Goal: Transaction & Acquisition: Book appointment/travel/reservation

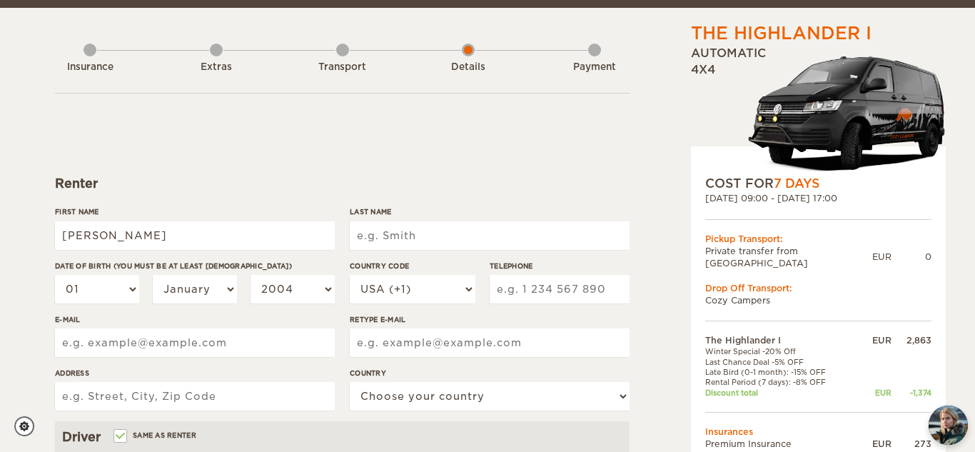
type input "Eliza"
click at [394, 227] on input "Last Name" at bounding box center [490, 235] width 280 height 29
type input "F"
type input "Gentry"
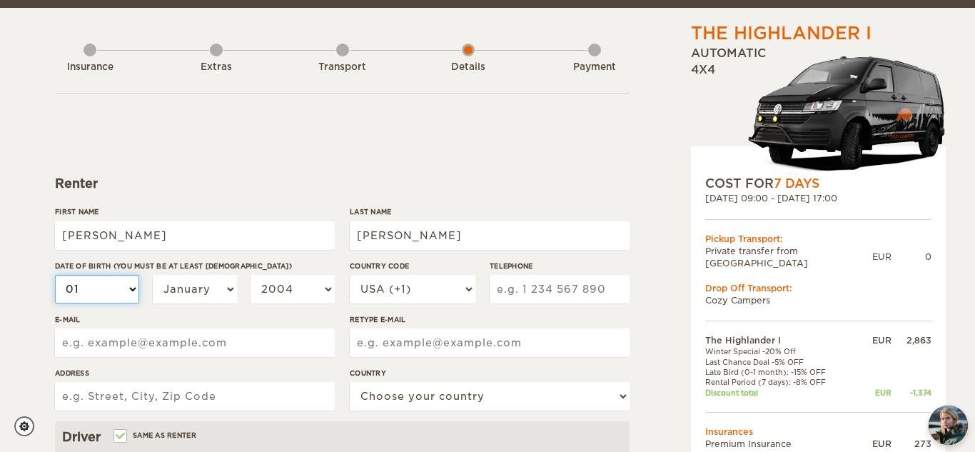
type input "Gentry"
click at [121, 296] on select "01 02 03 04 05 06 07 08 09 10 11 12 13 14 15 16 17 18 19 20 21 22 23 24 25 26 2…" at bounding box center [97, 289] width 84 height 29
select select "08"
click at [55, 275] on select "01 02 03 04 05 06 07 08 09 10 11 12 13 14 15 16 17 18 19 20 21 22 23 24 25 26 2…" at bounding box center [97, 289] width 84 height 29
select select "08"
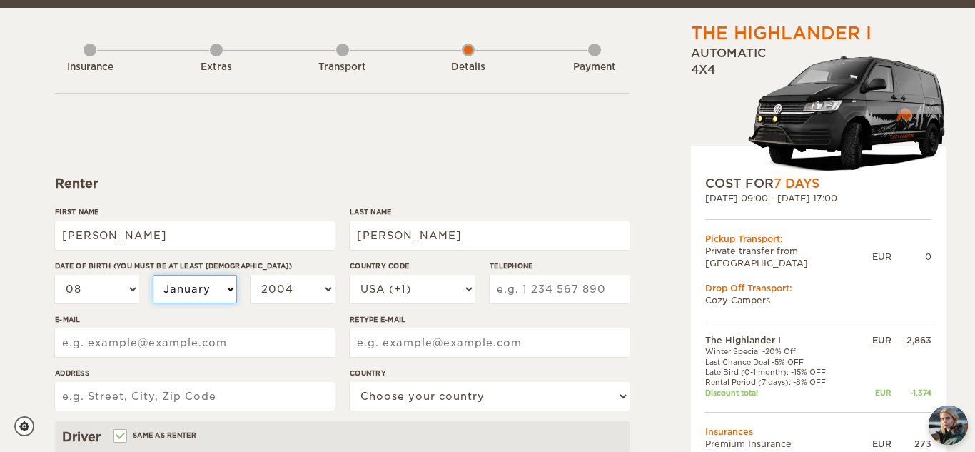
click at [174, 284] on select "January February March April May June July August September October November De…" at bounding box center [195, 289] width 84 height 29
select select "08"
click at [153, 275] on select "January February March April May June July August September October November De…" at bounding box center [195, 289] width 84 height 29
select select "08"
click at [273, 288] on select "2004 2003 2002 2001 2000 1999 1998 1997 1996 1995 1994 1993 1992 1991 1990 1989…" at bounding box center [293, 289] width 84 height 29
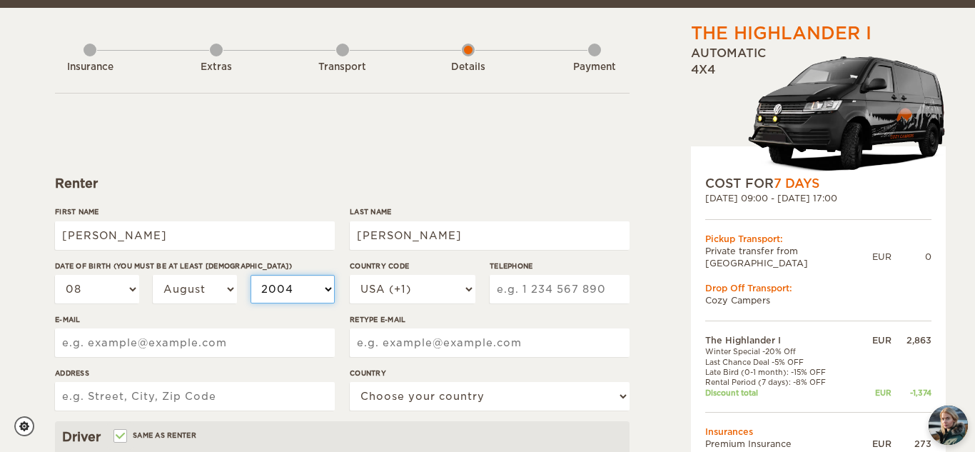
select select "1998"
click at [251, 275] on select "2004 2003 2002 2001 2000 1999 1998 1997 1996 1995 1994 1993 1992 1991 1990 1989…" at bounding box center [293, 289] width 84 height 29
select select "1998"
click at [515, 293] on input "Telephone" at bounding box center [560, 289] width 140 height 29
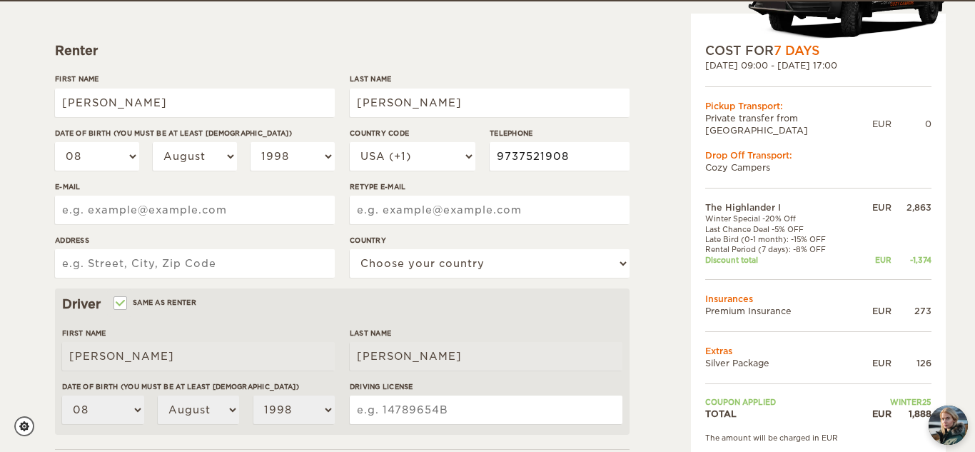
scroll to position [182, 0]
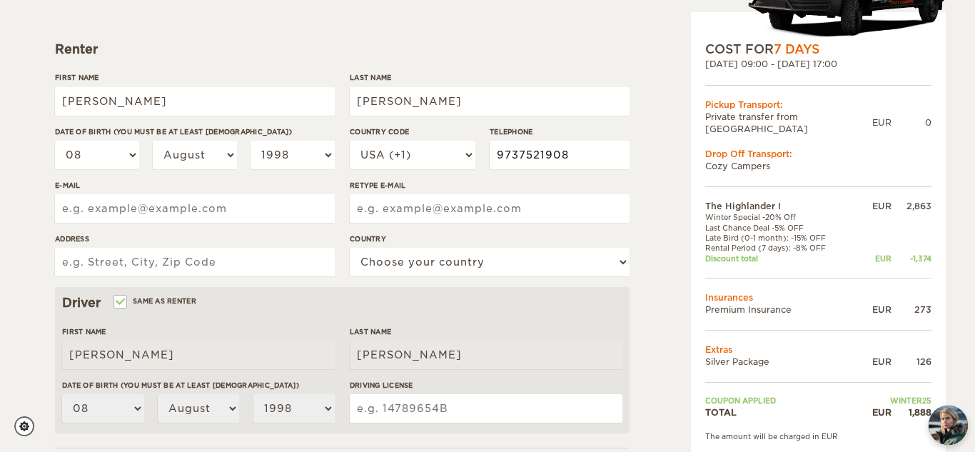
type input "9737521908"
click at [213, 211] on input "E-mail" at bounding box center [195, 208] width 280 height 29
type input "eeliza.gentry@gmail.com"
click at [379, 213] on input "Retype E-mail" at bounding box center [490, 208] width 280 height 29
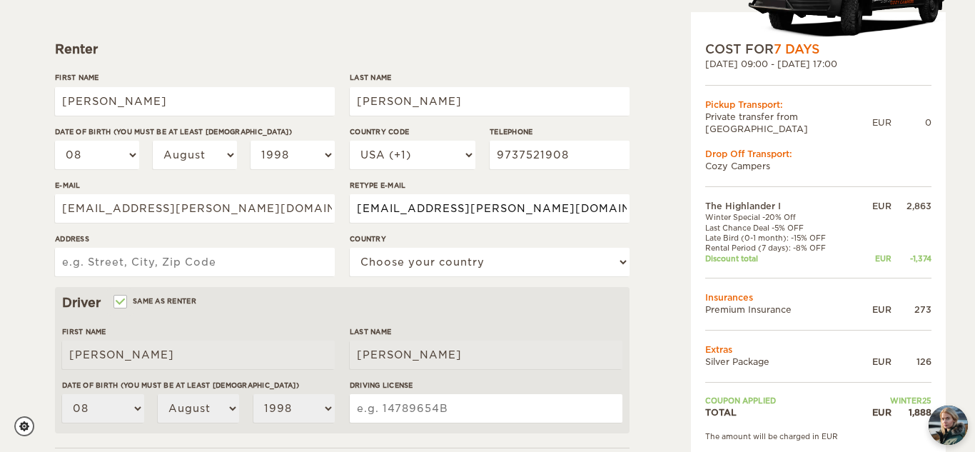
type input "eeliza.gentry@gmail.com"
click at [256, 275] on input "Address" at bounding box center [195, 262] width 280 height 29
type input "2000 Frost Valley Rd"
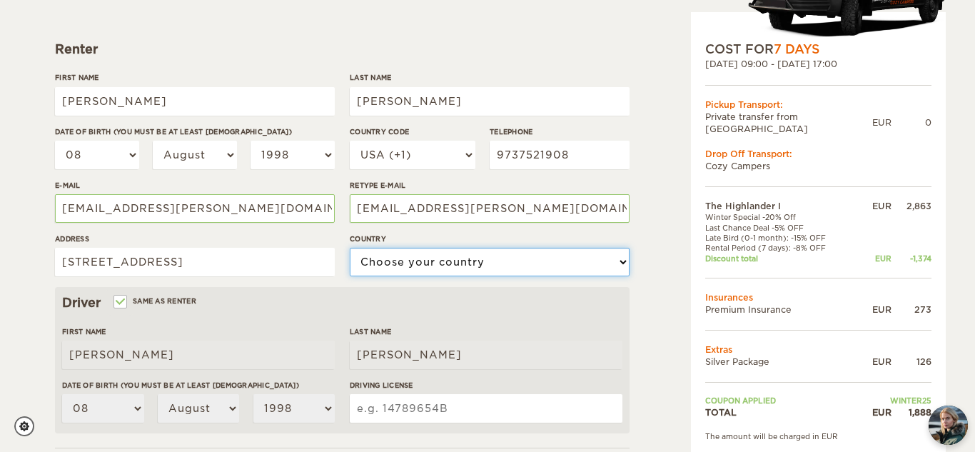
click at [388, 251] on select "Choose your country United States United Kingdom Germany Afghanistan Albania Al…" at bounding box center [490, 262] width 280 height 29
select select "222"
click at [350, 248] on select "Choose your country United States United Kingdom Germany Afghanistan Albania Al…" at bounding box center [490, 262] width 280 height 29
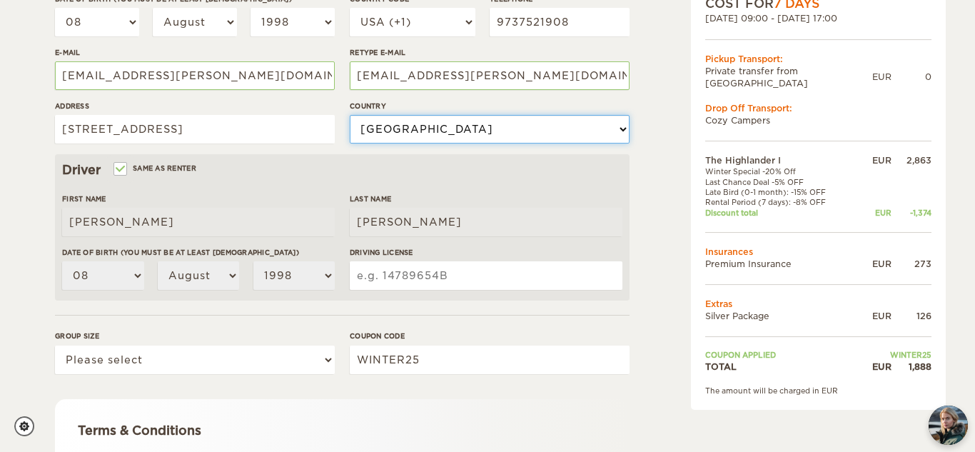
scroll to position [318, 0]
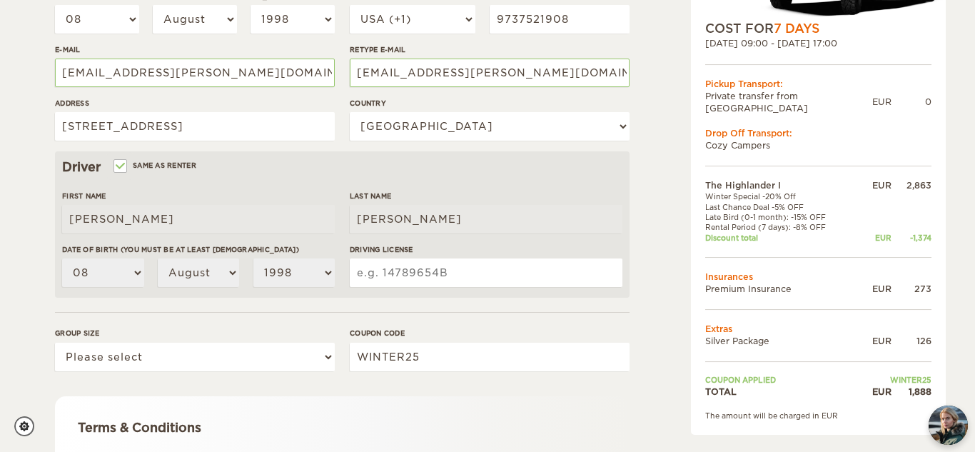
click at [357, 258] on input "Driving License" at bounding box center [486, 272] width 273 height 29
click at [445, 268] on input "Driving License" at bounding box center [486, 272] width 273 height 29
type input "406564949"
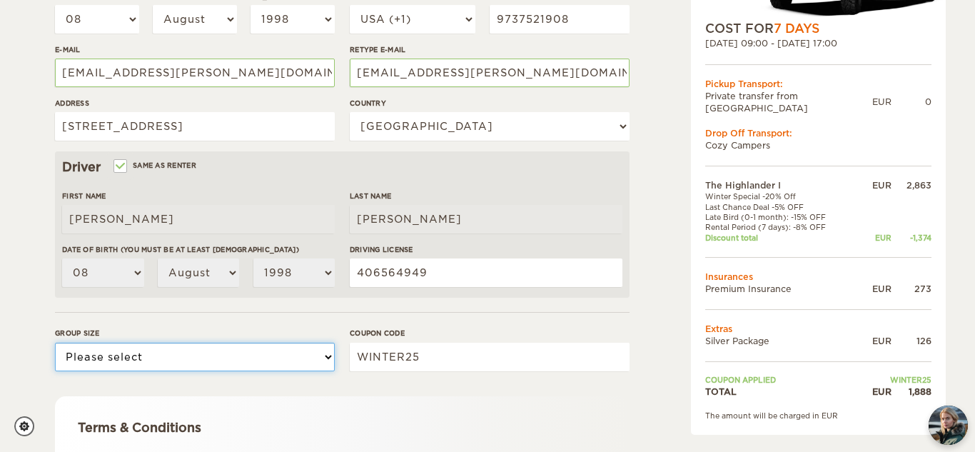
click at [223, 365] on select "Please select 1 2" at bounding box center [195, 357] width 280 height 29
select select "2"
click at [55, 343] on select "Please select 1 2" at bounding box center [195, 357] width 280 height 29
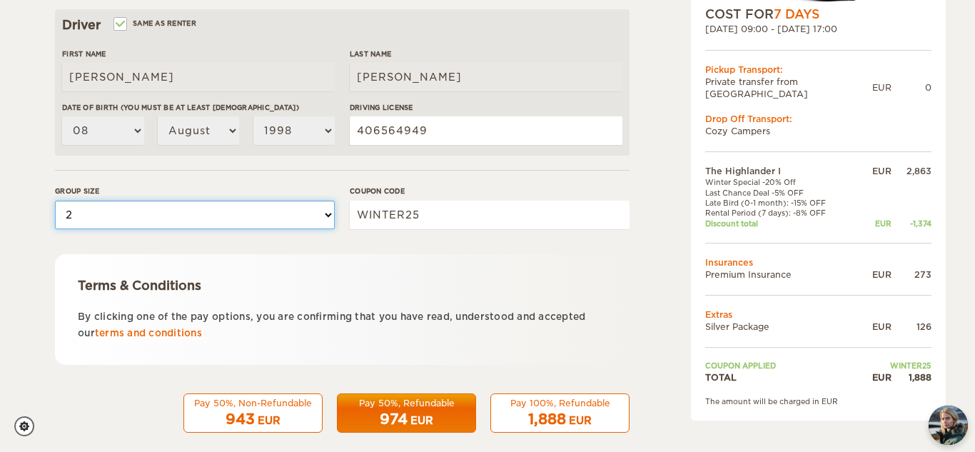
scroll to position [476, 0]
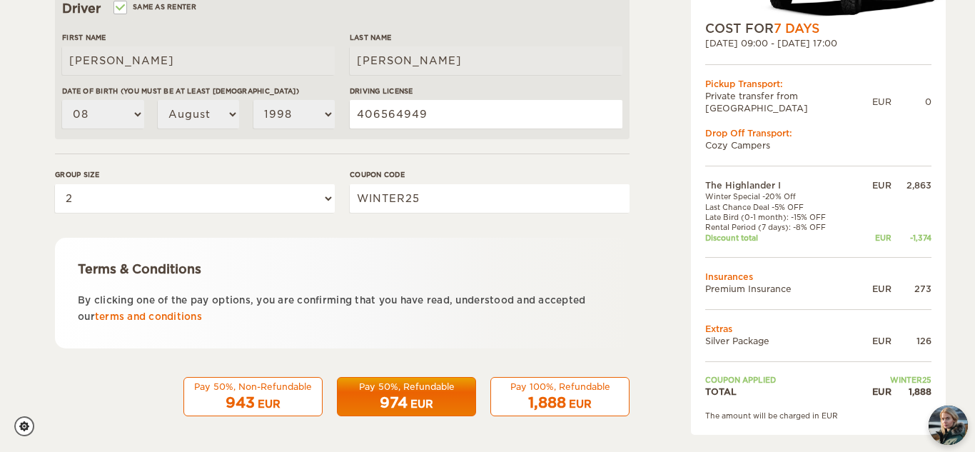
click at [573, 391] on div "Pay 100%, Refundable" at bounding box center [560, 387] width 121 height 12
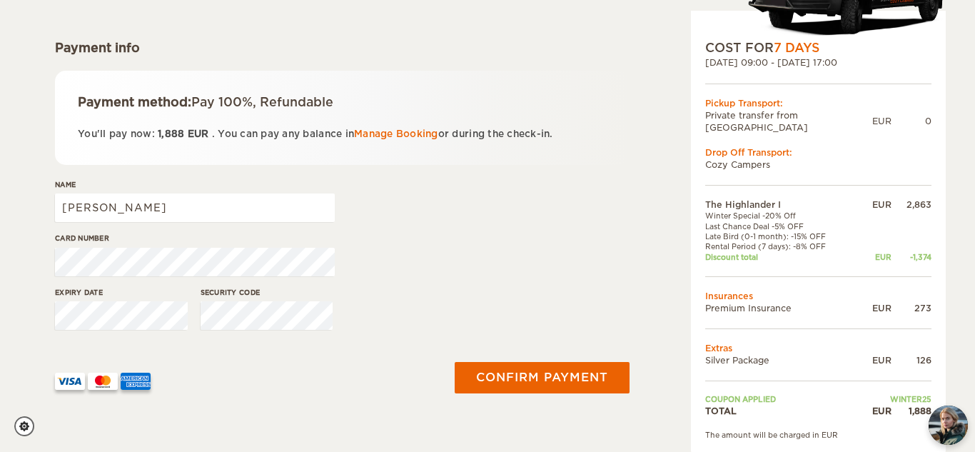
scroll to position [185, 0]
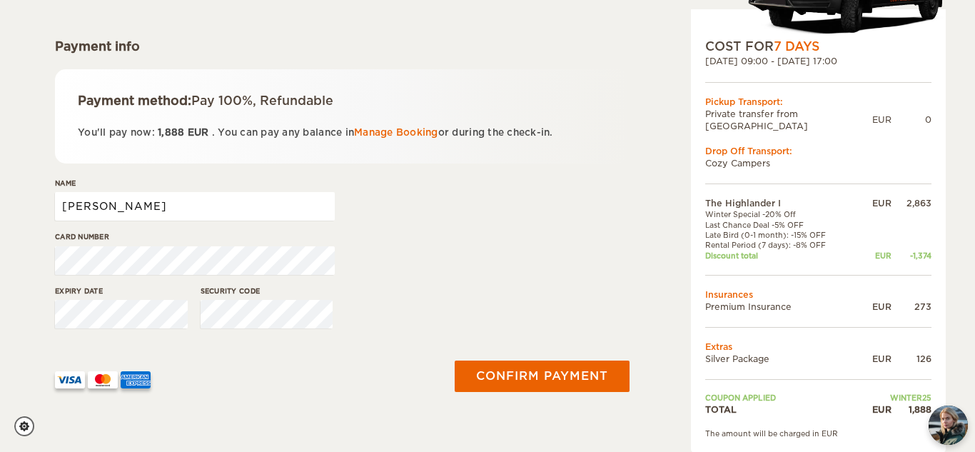
click at [244, 204] on input "Eliza" at bounding box center [195, 206] width 280 height 29
type input "Eliza Gentry"
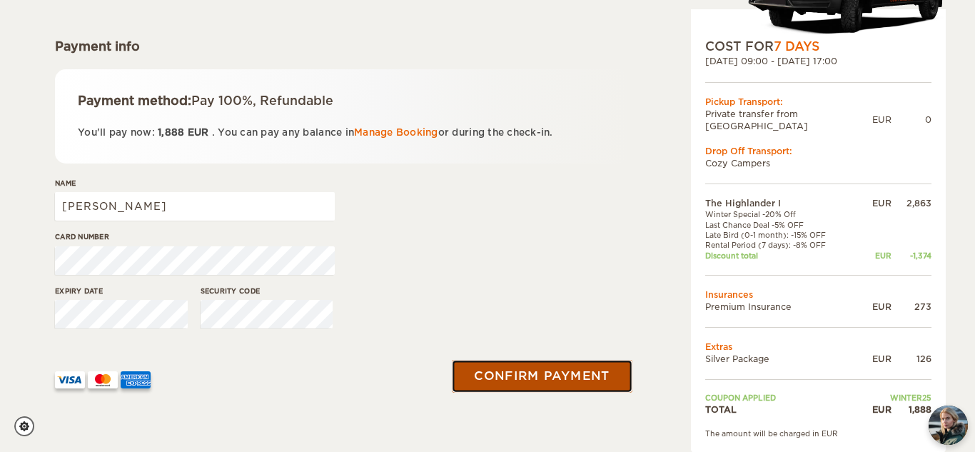
click at [557, 367] on button "Confirm payment" at bounding box center [542, 376] width 180 height 32
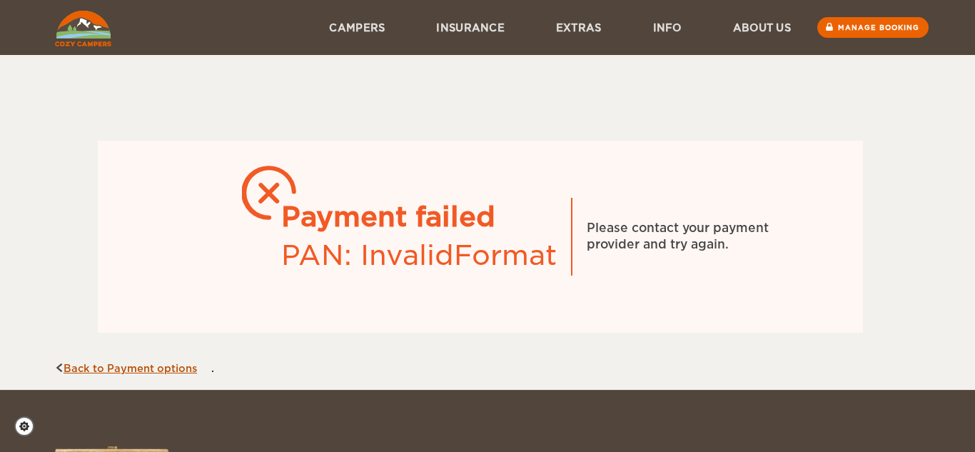
click at [134, 366] on link "Back to Payment options" at bounding box center [126, 368] width 142 height 11
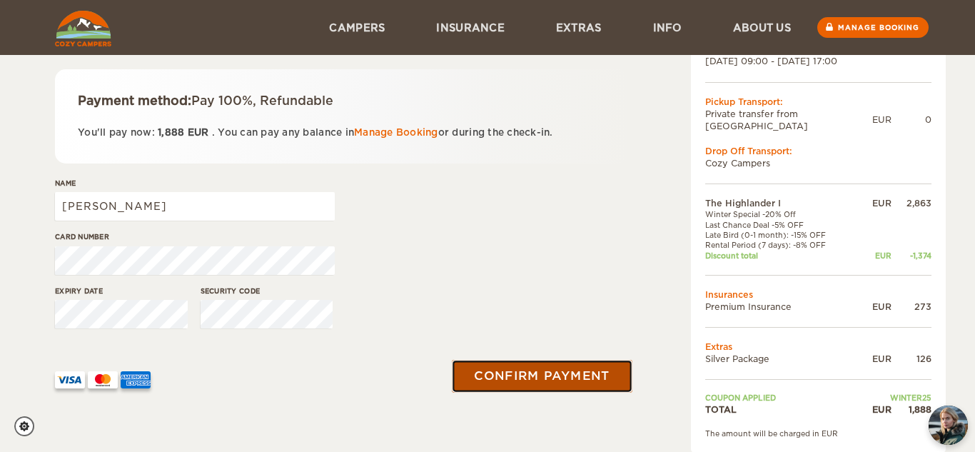
click at [495, 365] on button "Confirm payment" at bounding box center [542, 376] width 180 height 32
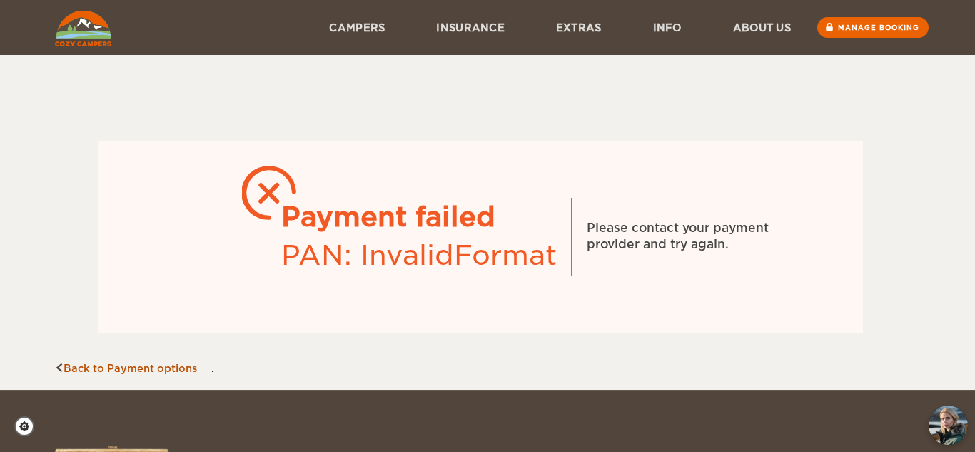
click at [158, 368] on link "Back to Payment options" at bounding box center [126, 368] width 142 height 11
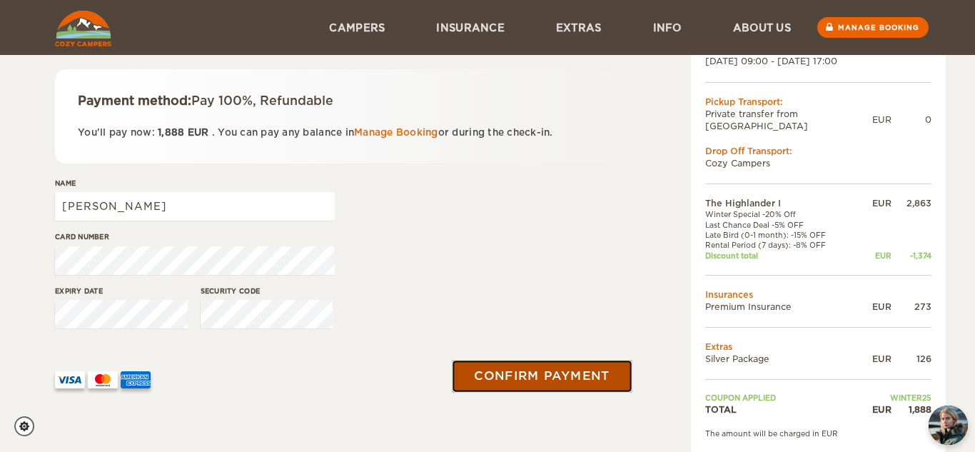
click at [496, 367] on button "Confirm payment" at bounding box center [542, 376] width 180 height 32
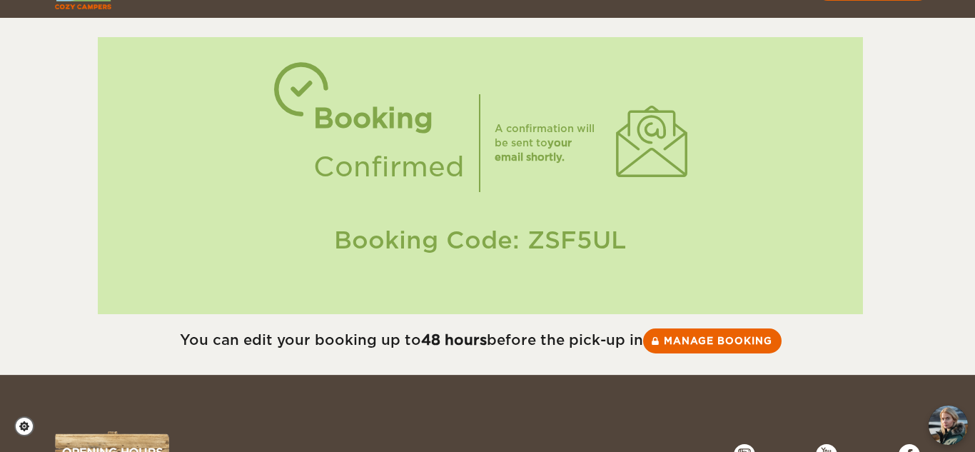
scroll to position [131, 0]
